Goal: Task Accomplishment & Management: Manage account settings

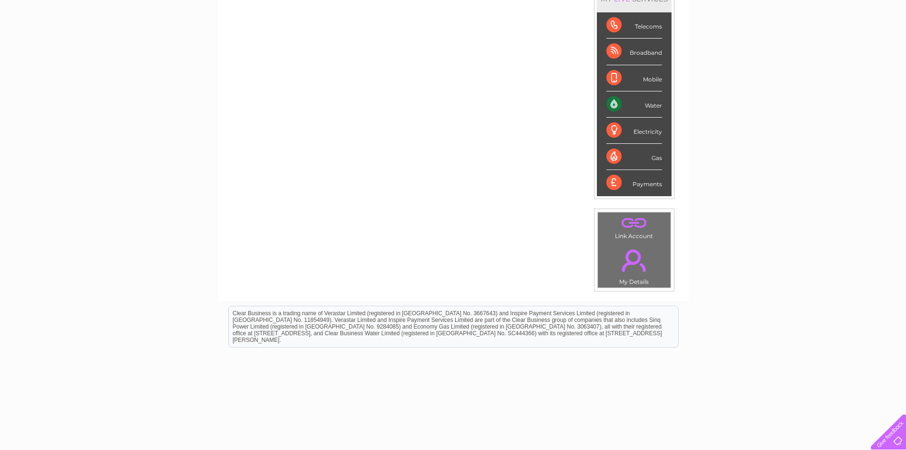
scroll to position [48, 0]
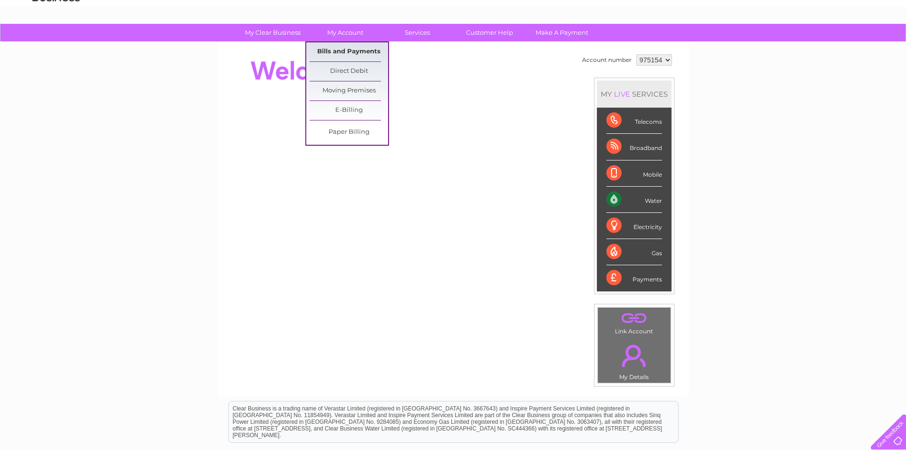
click at [336, 51] on link "Bills and Payments" at bounding box center [349, 51] width 79 height 19
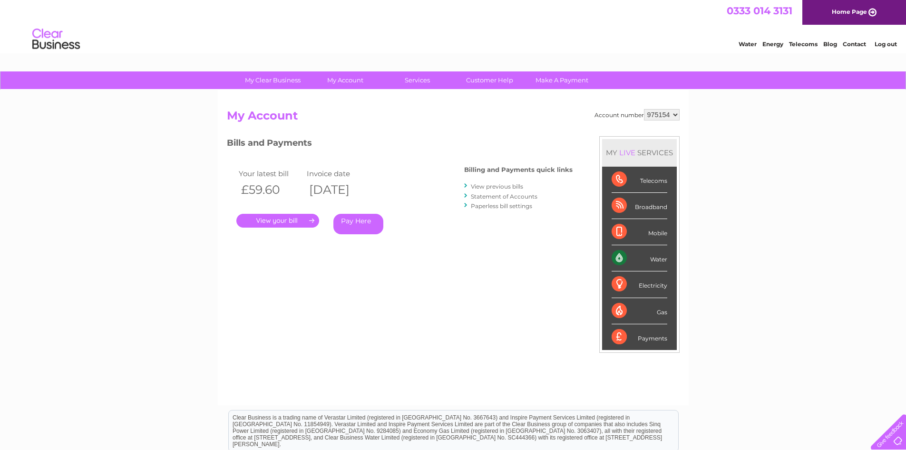
click at [276, 219] on link "." at bounding box center [277, 221] width 83 height 14
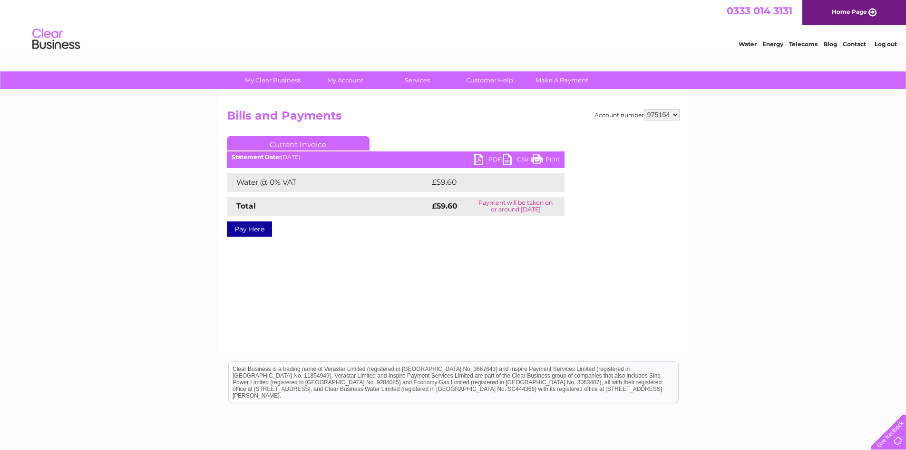
click at [486, 155] on link "PDF" at bounding box center [488, 161] width 29 height 14
